Goal: Task Accomplishment & Management: Use online tool/utility

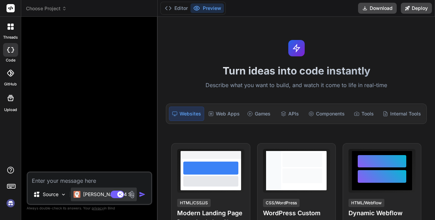
click at [101, 197] on p "[PERSON_NAME] 4 S.." at bounding box center [108, 194] width 51 height 7
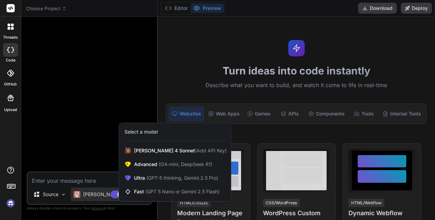
click at [111, 123] on div at bounding box center [217, 110] width 435 height 220
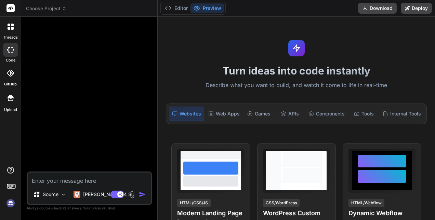
click at [12, 7] on rect at bounding box center [10, 8] width 8 height 8
click at [8, 8] on rect at bounding box center [10, 8] width 8 height 8
click at [12, 10] on rect at bounding box center [10, 8] width 8 height 8
click at [10, 202] on img at bounding box center [11, 204] width 12 height 12
click at [12, 24] on icon at bounding box center [12, 25] width 3 height 3
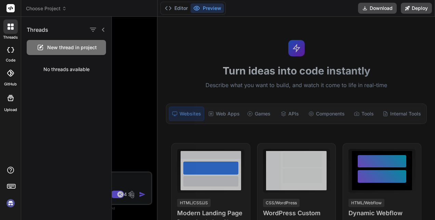
click at [10, 5] on rect at bounding box center [10, 8] width 8 height 8
click at [31, 5] on span "Choose Project" at bounding box center [46, 8] width 41 height 7
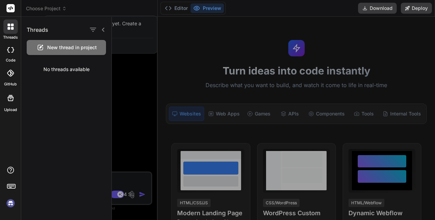
drag, startPoint x: 147, startPoint y: 111, endPoint x: 148, endPoint y: 126, distance: 14.8
click at [147, 112] on div at bounding box center [273, 118] width 323 height 203
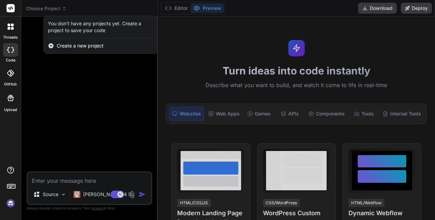
type textarea "x"
